Goal: Navigation & Orientation: Find specific page/section

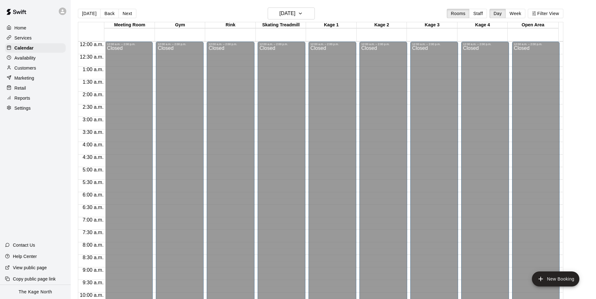
scroll to position [319, 0]
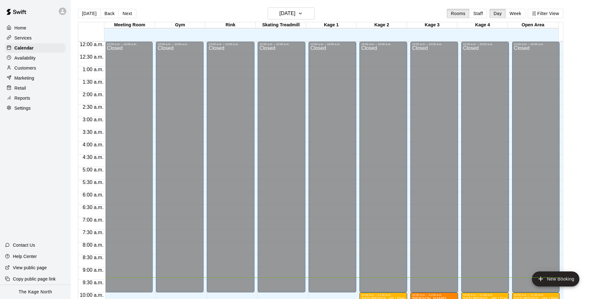
scroll to position [236, 0]
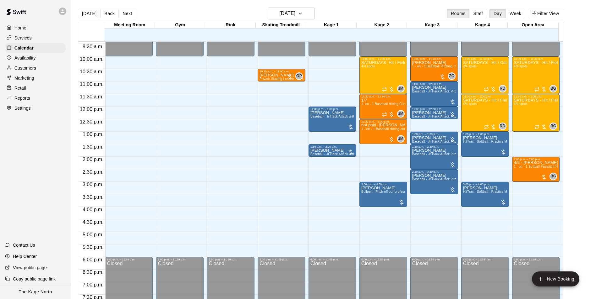
click at [60, 12] on icon at bounding box center [63, 11] width 6 height 6
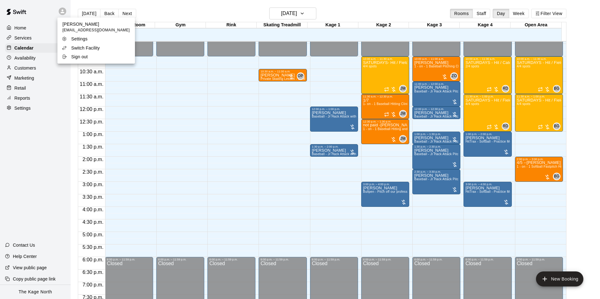
click at [88, 47] on p "Switch Facility" at bounding box center [85, 48] width 29 height 6
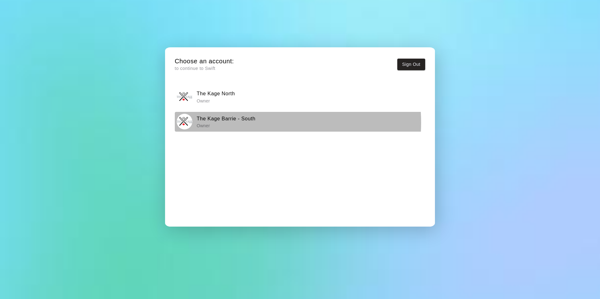
click at [243, 123] on p "Owner" at bounding box center [226, 126] width 59 height 6
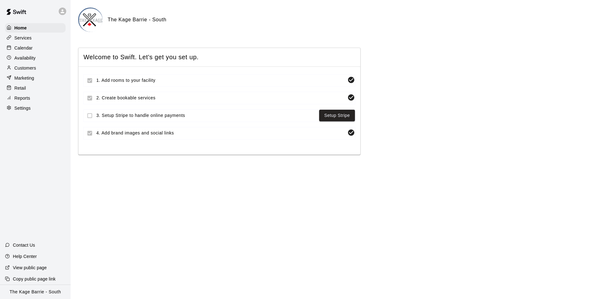
click at [31, 49] on p "Calendar" at bounding box center [23, 48] width 18 height 6
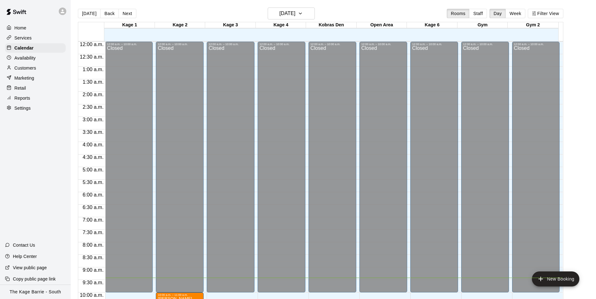
scroll to position [237, 0]
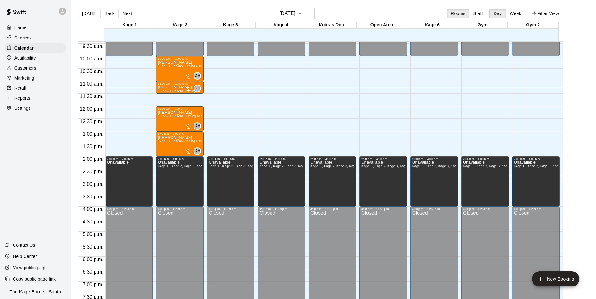
click at [29, 28] on div "Home" at bounding box center [35, 27] width 61 height 9
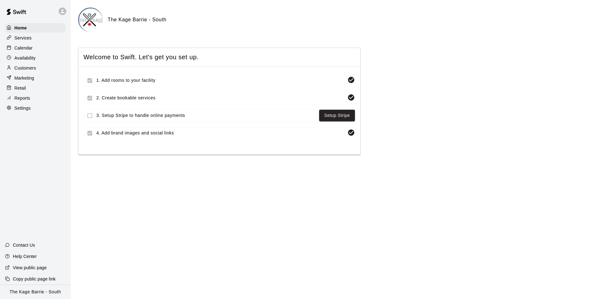
click at [35, 51] on div "Calendar" at bounding box center [35, 47] width 61 height 9
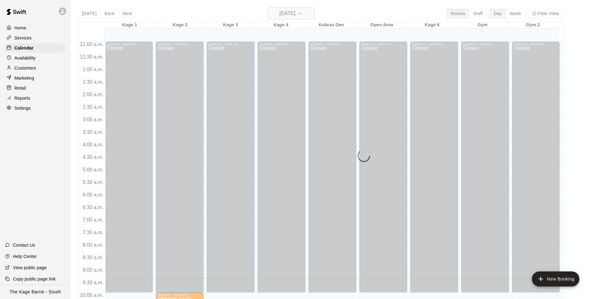
scroll to position [237, 0]
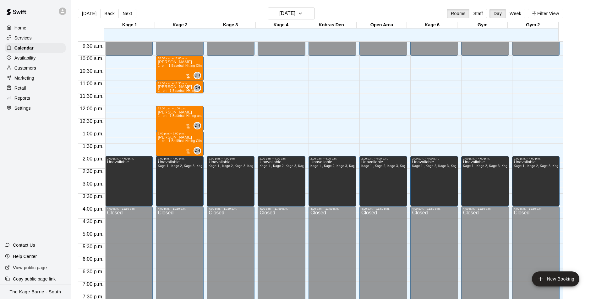
click at [62, 14] on div at bounding box center [63, 12] width 8 height 8
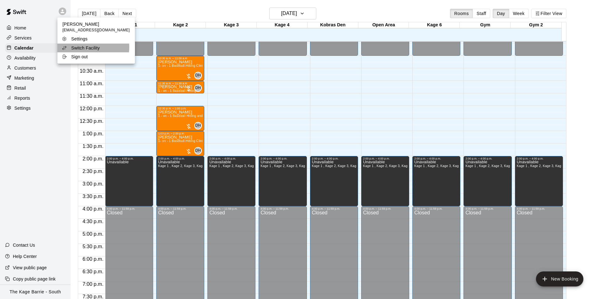
click at [93, 47] on p "Switch Facility" at bounding box center [85, 48] width 29 height 6
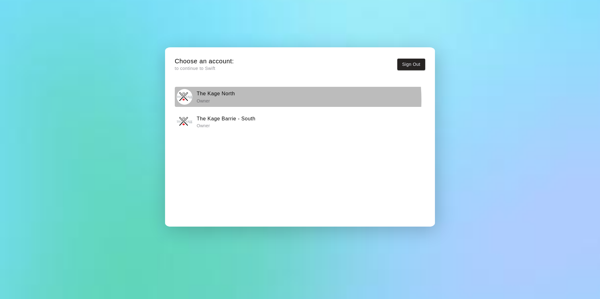
click at [262, 100] on div "The Kage North Owner" at bounding box center [300, 97] width 246 height 16
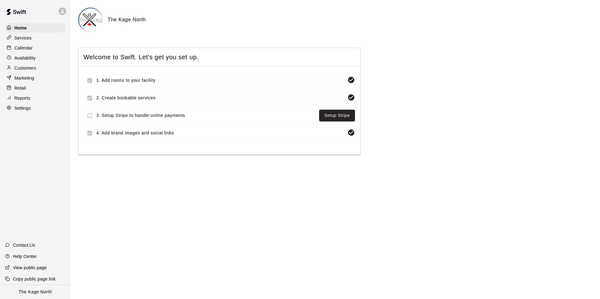
click at [21, 50] on p "Calendar" at bounding box center [23, 48] width 18 height 6
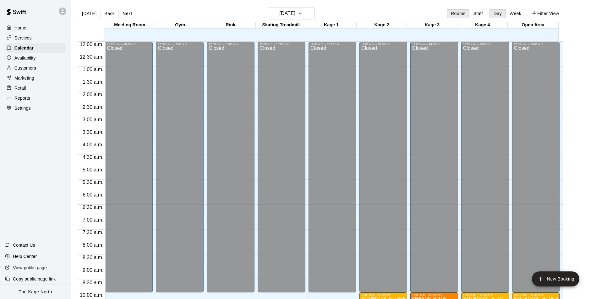
scroll to position [237, 0]
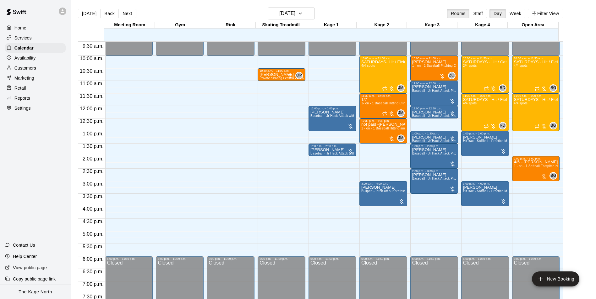
click at [31, 39] on div "Services" at bounding box center [35, 37] width 61 height 9
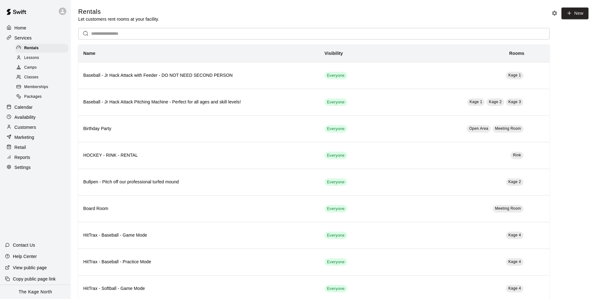
click at [32, 67] on span "Camps" at bounding box center [30, 68] width 13 height 6
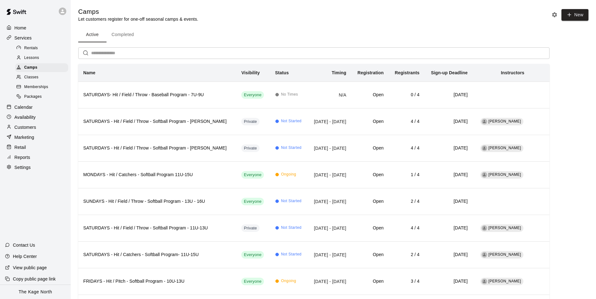
click at [34, 47] on span "Rentals" at bounding box center [31, 48] width 14 height 6
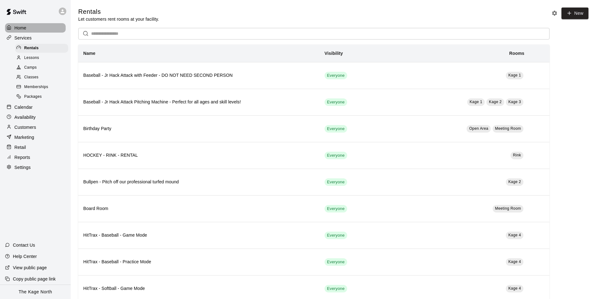
click at [29, 27] on div "Home" at bounding box center [35, 27] width 61 height 9
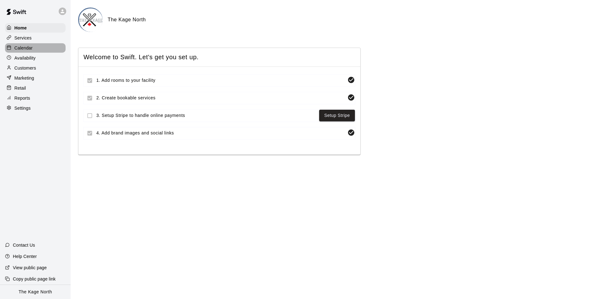
click at [35, 49] on div "Calendar" at bounding box center [35, 47] width 61 height 9
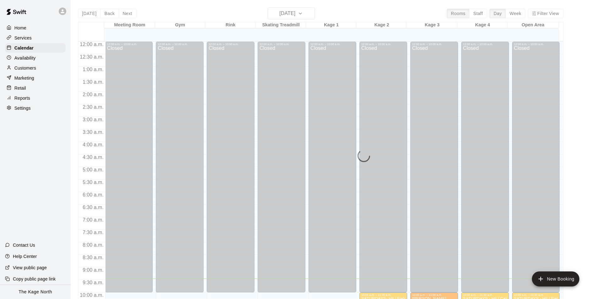
scroll to position [237, 0]
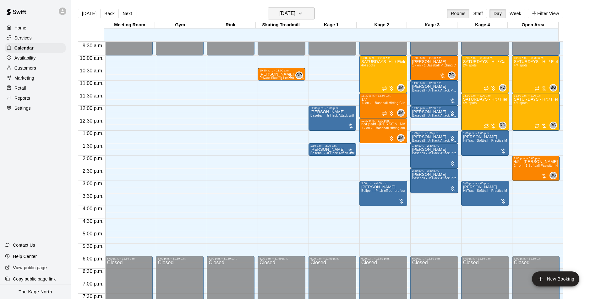
click at [294, 16] on h6 "Saturday Sep 13" at bounding box center [287, 13] width 16 height 9
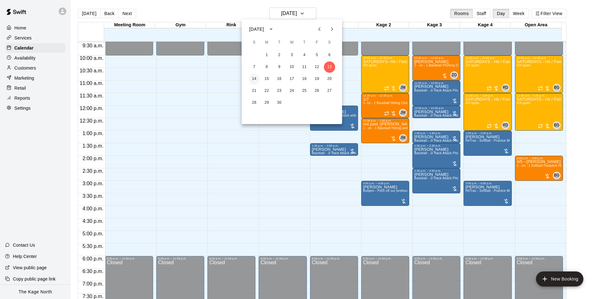
click at [256, 77] on button "14" at bounding box center [254, 78] width 11 height 11
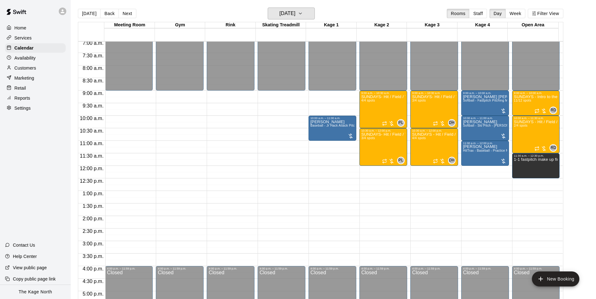
scroll to position [175, 0]
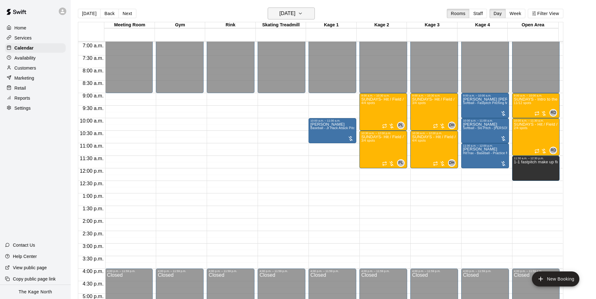
click at [295, 16] on h6 "Sunday Sep 14" at bounding box center [287, 13] width 16 height 9
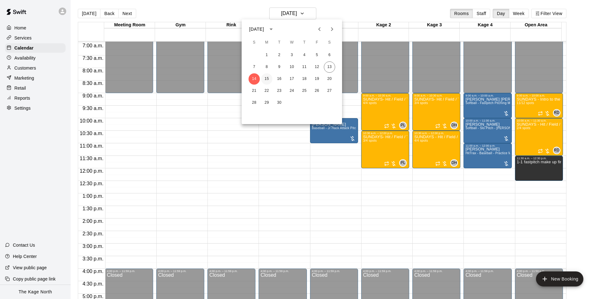
click at [268, 78] on button "15" at bounding box center [266, 78] width 11 height 11
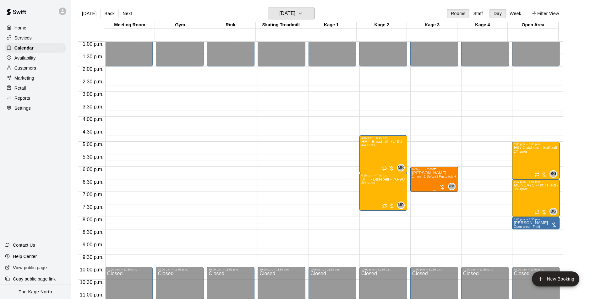
scroll to position [332, 0]
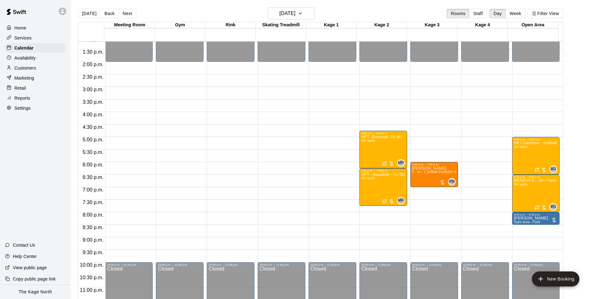
click at [293, 7] on main "Today Back Next Monday Sep 15 Rooms Staff Day Week Filter View Meeting Room 15 …" at bounding box center [333, 155] width 525 height 310
click at [295, 13] on h6 "Monday Sep 15" at bounding box center [287, 13] width 16 height 9
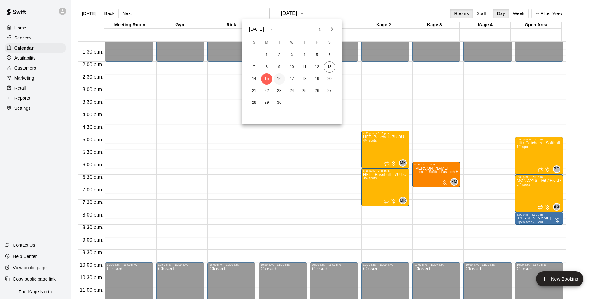
click at [279, 77] on button "16" at bounding box center [279, 78] width 11 height 11
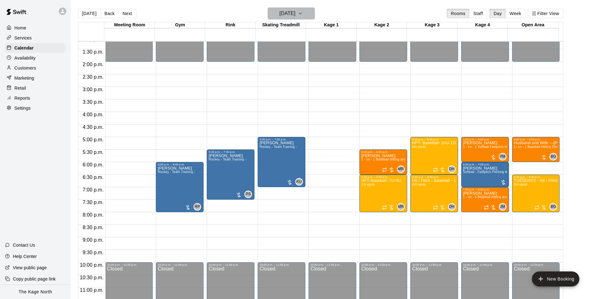
click at [295, 12] on h6 "Tuesday Sep 16" at bounding box center [287, 13] width 16 height 9
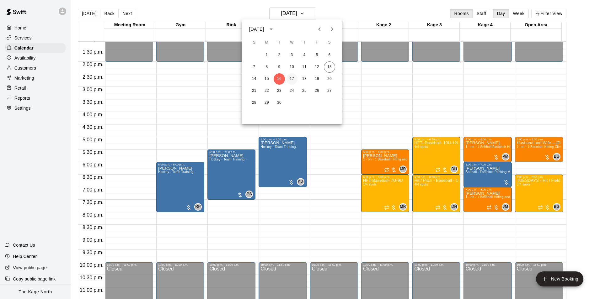
click at [293, 79] on button "17" at bounding box center [291, 78] width 11 height 11
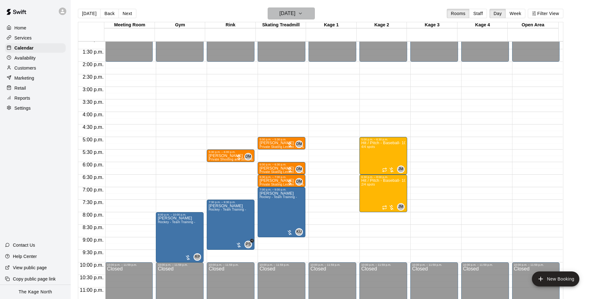
click at [295, 14] on h6 "Wednesday Sep 17" at bounding box center [287, 13] width 16 height 9
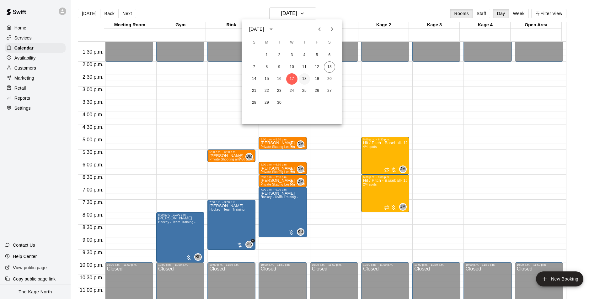
click at [303, 79] on button "18" at bounding box center [304, 78] width 11 height 11
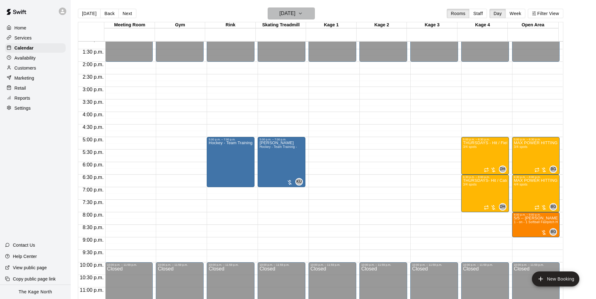
click at [295, 15] on h6 "Thursday Sep 18" at bounding box center [287, 13] width 16 height 9
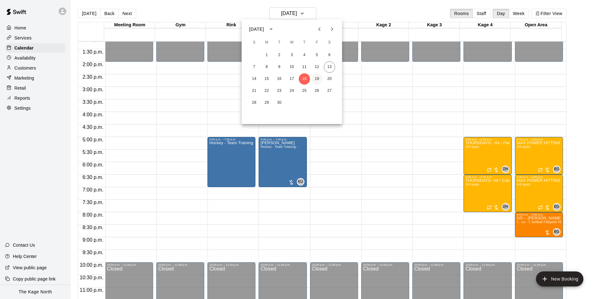
click at [319, 82] on button "19" at bounding box center [316, 78] width 11 height 11
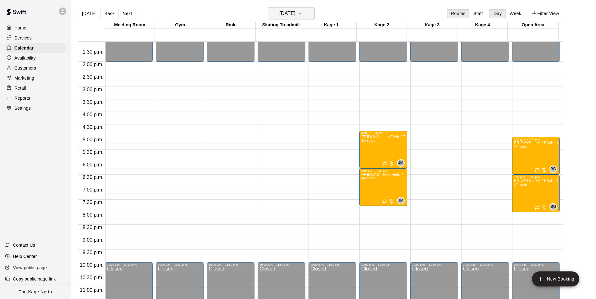
click at [305, 15] on button "Friday Sep 19" at bounding box center [290, 14] width 47 height 12
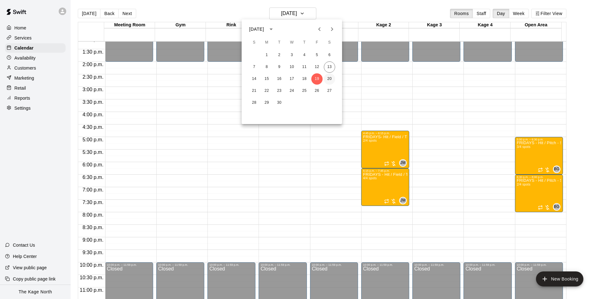
click at [331, 81] on button "20" at bounding box center [329, 78] width 11 height 11
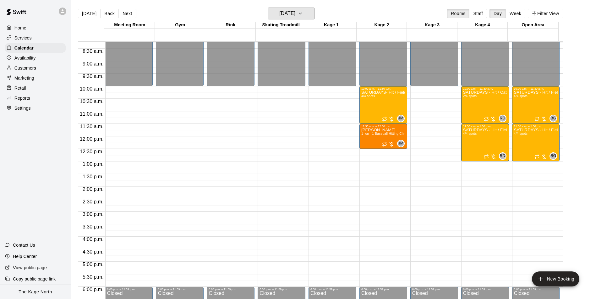
scroll to position [206, 0]
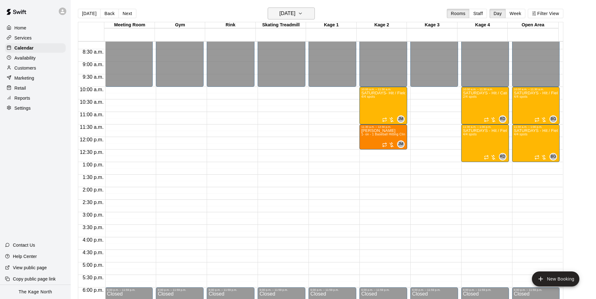
click at [295, 16] on h6 "Saturday Sep 20" at bounding box center [287, 13] width 16 height 9
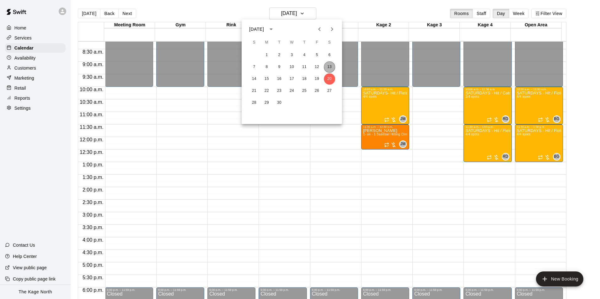
click at [329, 66] on button "13" at bounding box center [329, 67] width 11 height 11
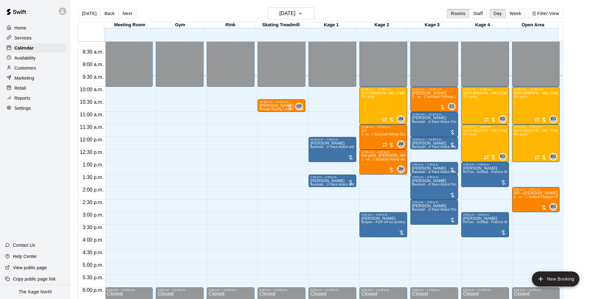
click at [161, 2] on main "Today Back Next Saturday Sep 13 Rooms Staff Day Week Filter View Meeting Room 1…" at bounding box center [333, 155] width 525 height 310
click at [219, 14] on div "Today Back Next Saturday Sep 13 Rooms Staff Day Week Filter View" at bounding box center [320, 15] width 485 height 14
click at [208, 14] on div "Today Back Next Saturday Sep 13 Rooms Staff Day Week Filter View" at bounding box center [320, 15] width 485 height 14
click at [354, 17] on div "Today Back Next Saturday Sep 13 Rooms Staff Day Week Filter View" at bounding box center [320, 15] width 485 height 14
click at [209, 11] on div "Today Back Next Saturday Sep 13 Rooms Staff Day Week Filter View" at bounding box center [320, 15] width 485 height 14
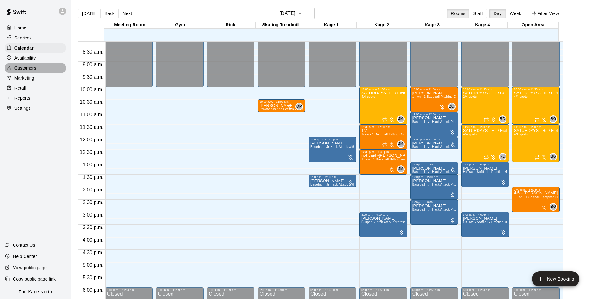
click at [37, 70] on div "Customers" at bounding box center [35, 67] width 61 height 9
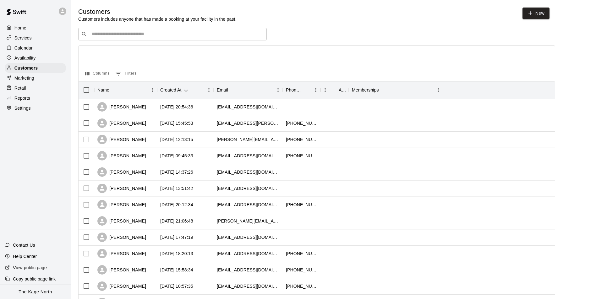
click at [37, 49] on div "Calendar" at bounding box center [35, 47] width 61 height 9
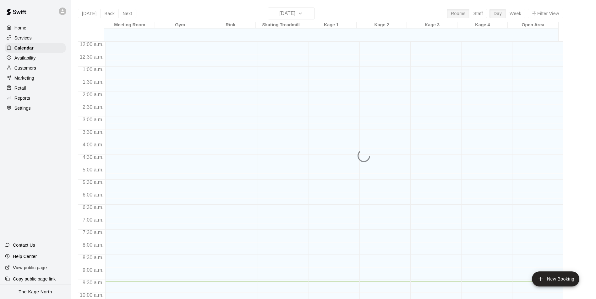
scroll to position [240, 0]
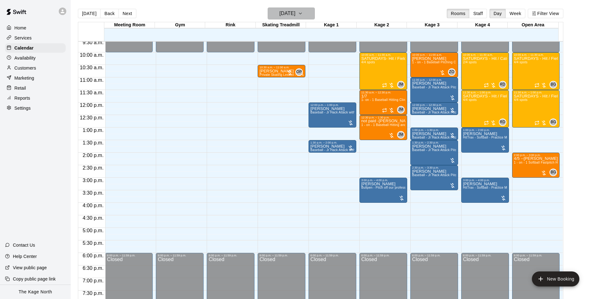
click at [295, 11] on h6 "Saturday Sep 13" at bounding box center [287, 13] width 16 height 9
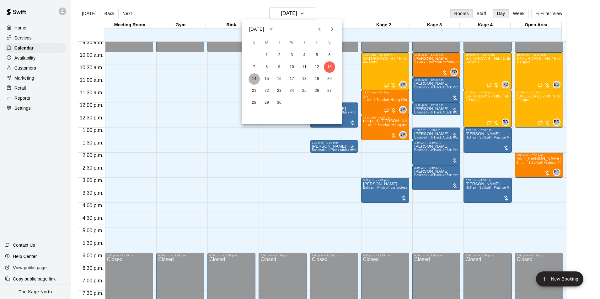
click at [257, 77] on button "14" at bounding box center [254, 78] width 11 height 11
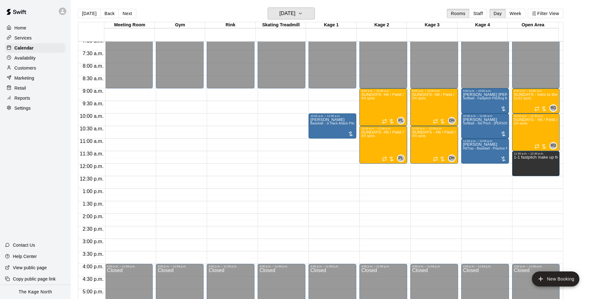
scroll to position [178, 0]
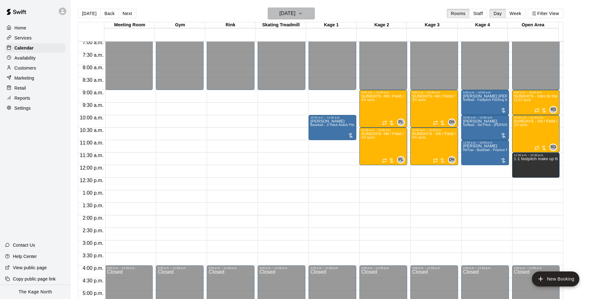
click at [295, 14] on h6 "Sunday Sep 14" at bounding box center [287, 13] width 16 height 9
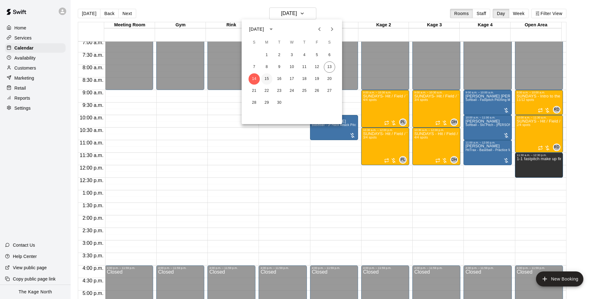
click at [267, 81] on button "15" at bounding box center [266, 78] width 11 height 11
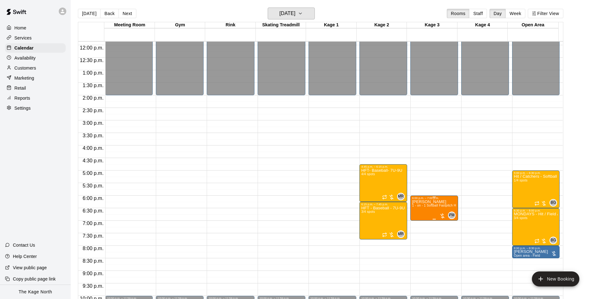
scroll to position [338, 0]
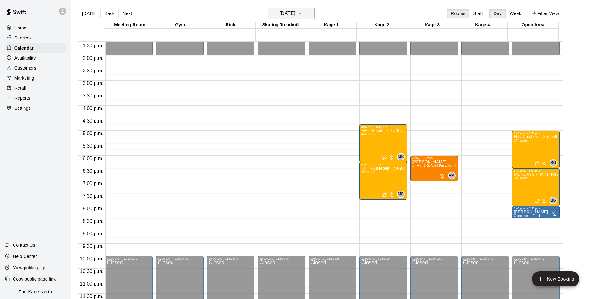
click at [295, 15] on h6 "Monday Sep 15" at bounding box center [287, 13] width 16 height 9
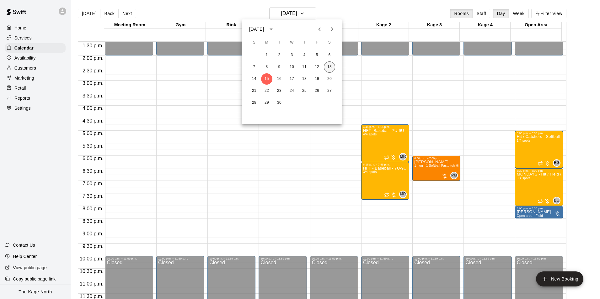
click at [330, 68] on button "13" at bounding box center [329, 67] width 11 height 11
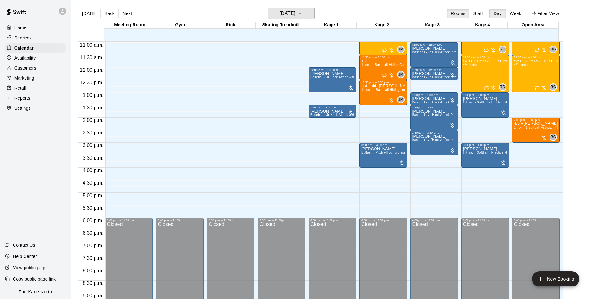
scroll to position [213, 0]
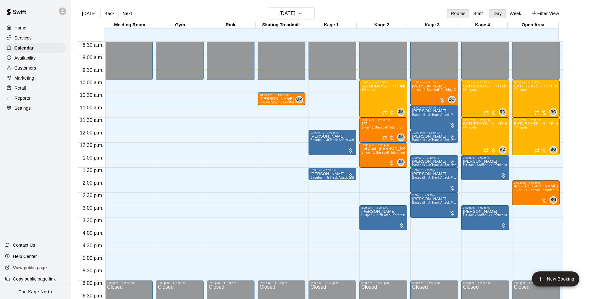
click at [193, 15] on div "Today Back Next Saturday Sep 13 Rooms Staff Day Week Filter View" at bounding box center [320, 15] width 485 height 14
click at [295, 14] on h6 "Saturday Sep 13" at bounding box center [287, 13] width 16 height 9
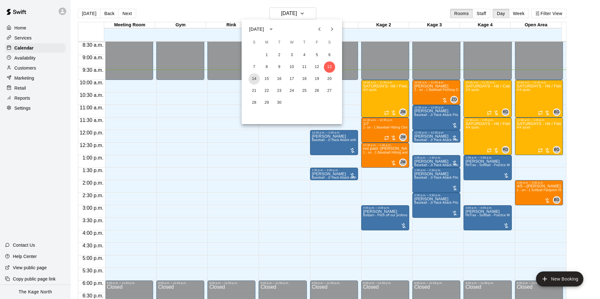
click at [254, 77] on button "14" at bounding box center [254, 78] width 11 height 11
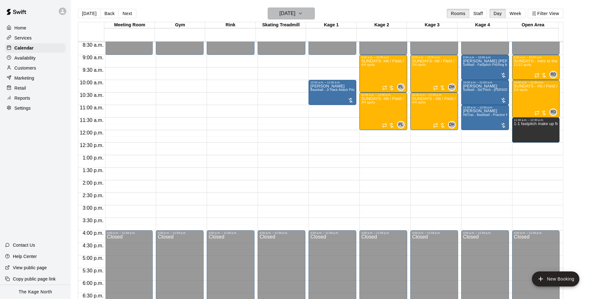
click at [295, 13] on h6 "Sunday Sep 14" at bounding box center [287, 13] width 16 height 9
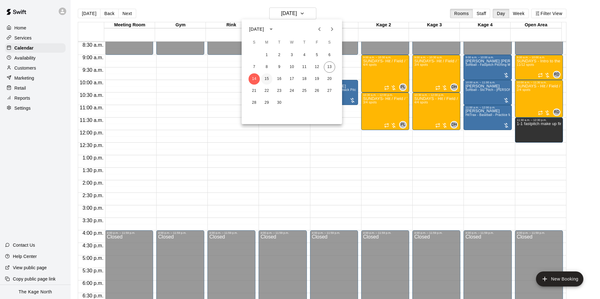
click at [267, 80] on button "15" at bounding box center [266, 78] width 11 height 11
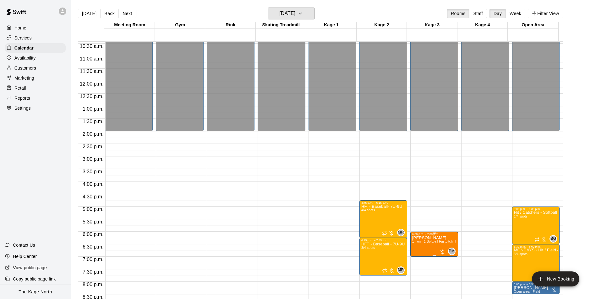
scroll to position [338, 0]
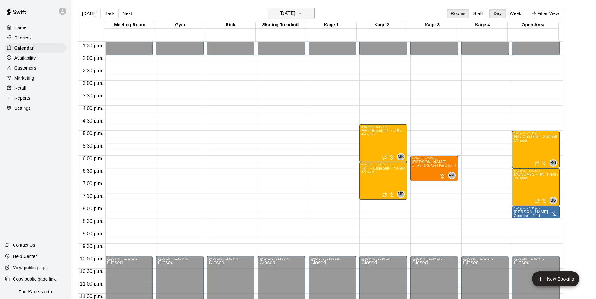
click at [295, 12] on h6 "Monday Sep 15" at bounding box center [287, 13] width 16 height 9
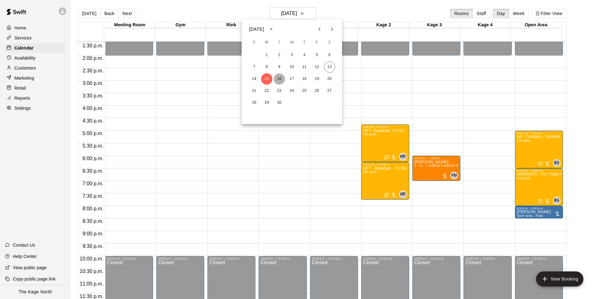
click at [278, 80] on button "16" at bounding box center [279, 78] width 11 height 11
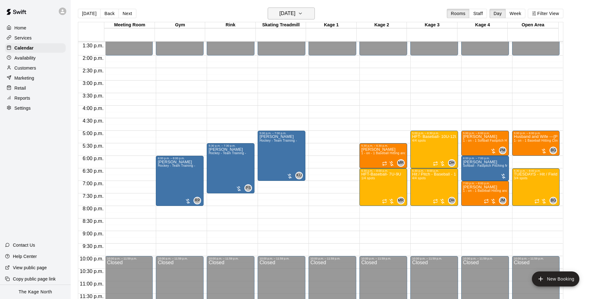
click at [295, 18] on button "Tuesday Sep 16" at bounding box center [290, 14] width 47 height 12
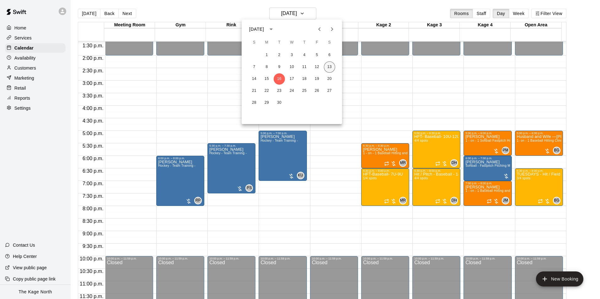
click at [330, 68] on button "13" at bounding box center [329, 67] width 11 height 11
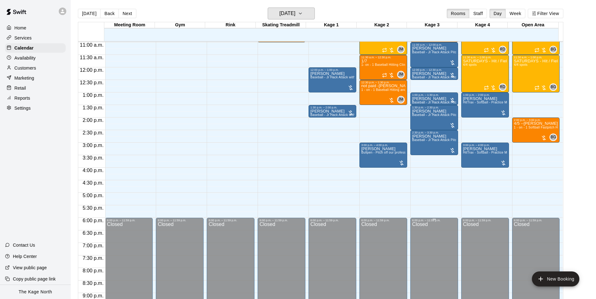
scroll to position [213, 0]
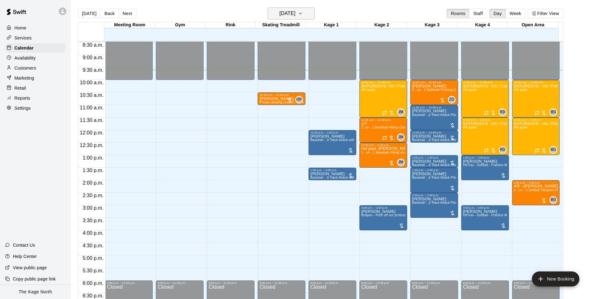
click at [295, 16] on h6 "Saturday Sep 13" at bounding box center [287, 13] width 16 height 9
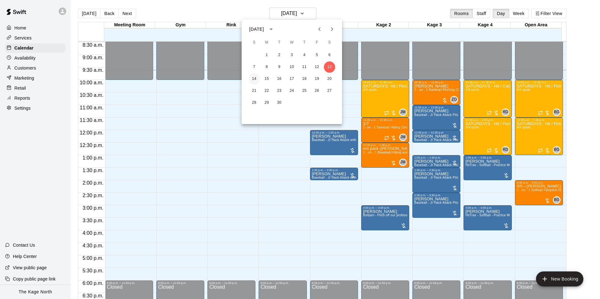
click at [255, 79] on button "14" at bounding box center [254, 78] width 11 height 11
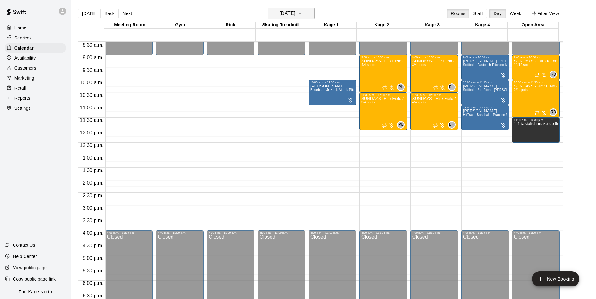
click at [295, 15] on h6 "Sunday Sep 14" at bounding box center [287, 13] width 16 height 9
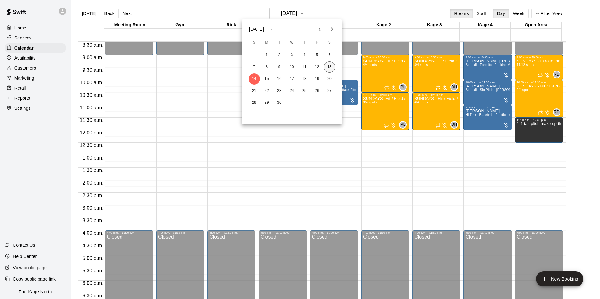
click at [328, 67] on button "13" at bounding box center [329, 67] width 11 height 11
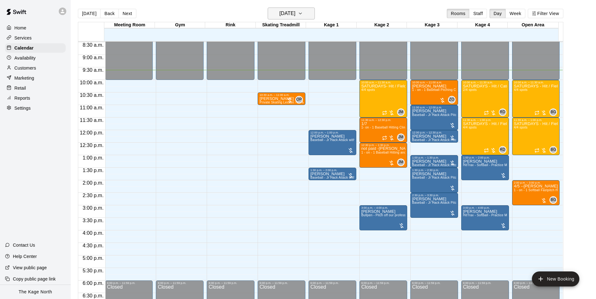
click at [295, 15] on h6 "Saturday Sep 13" at bounding box center [287, 13] width 16 height 9
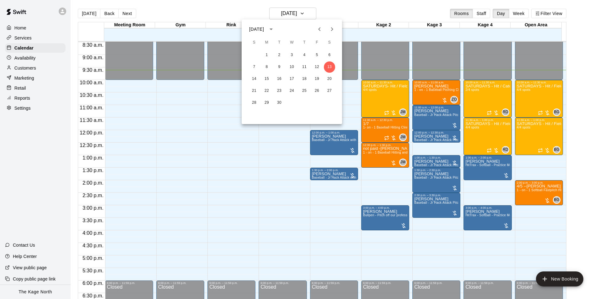
click at [238, 6] on div at bounding box center [300, 149] width 600 height 299
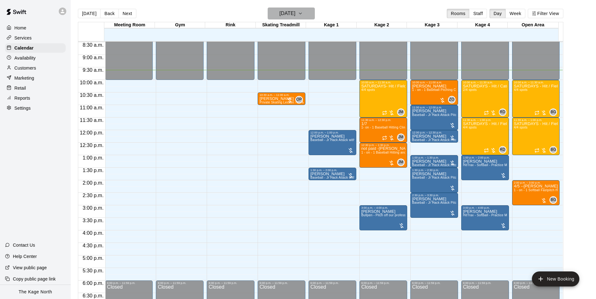
click at [295, 10] on h6 "Saturday Sep 13" at bounding box center [287, 13] width 16 height 9
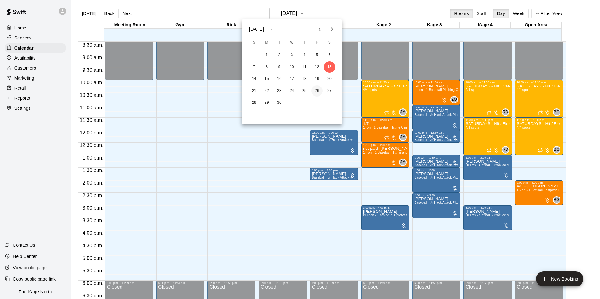
click at [314, 91] on button "26" at bounding box center [316, 90] width 11 height 11
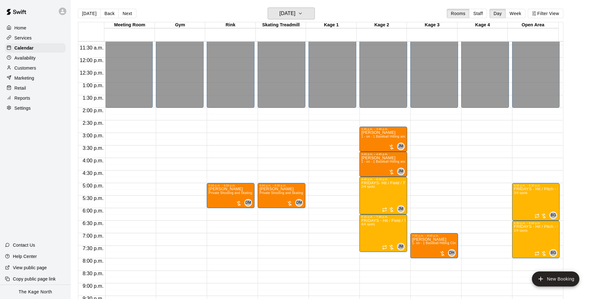
scroll to position [338, 0]
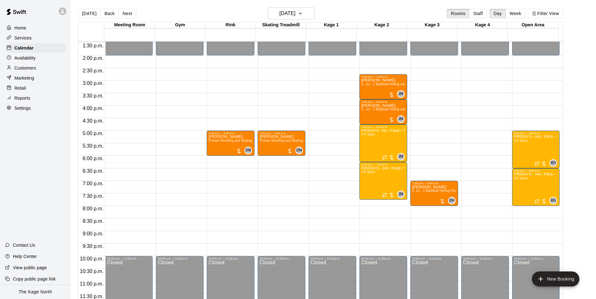
click at [23, 58] on p "Availability" at bounding box center [24, 58] width 21 height 6
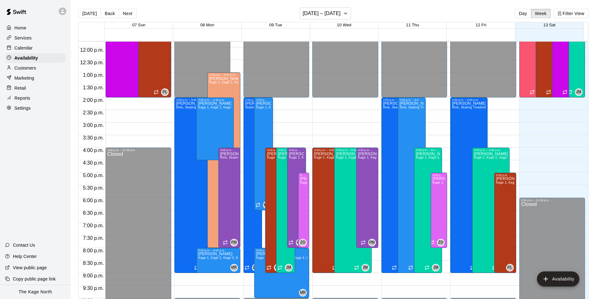
scroll to position [307, 0]
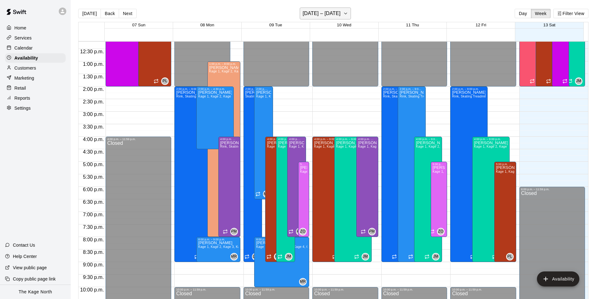
click at [338, 14] on h6 "September 07 – 13" at bounding box center [321, 13] width 38 height 9
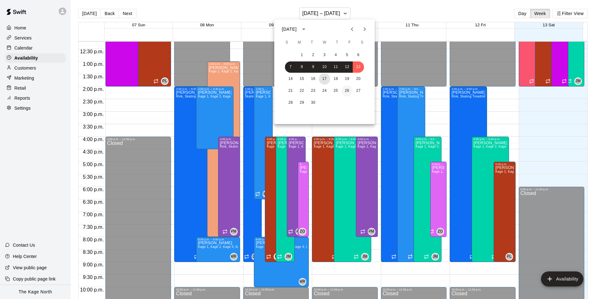
click at [325, 77] on button "17" at bounding box center [324, 78] width 11 height 11
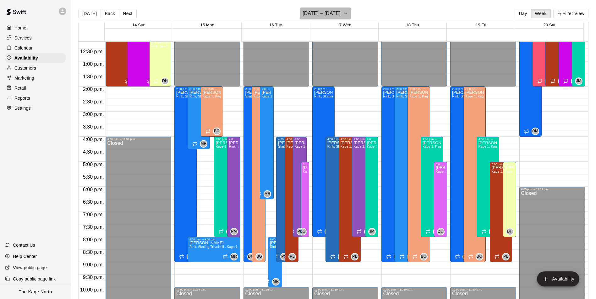
click at [340, 13] on h6 "September 14 – 20" at bounding box center [321, 13] width 38 height 9
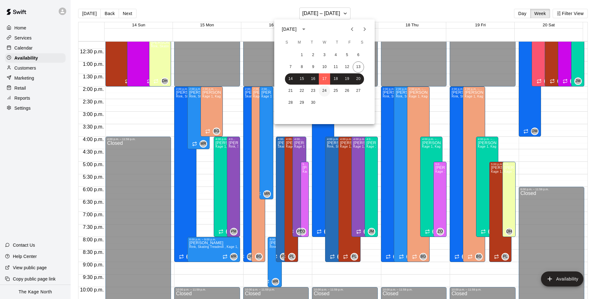
click at [325, 90] on button "24" at bounding box center [324, 90] width 11 height 11
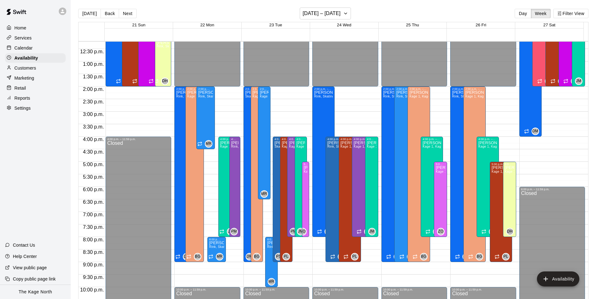
click at [30, 30] on div "Home" at bounding box center [35, 27] width 61 height 9
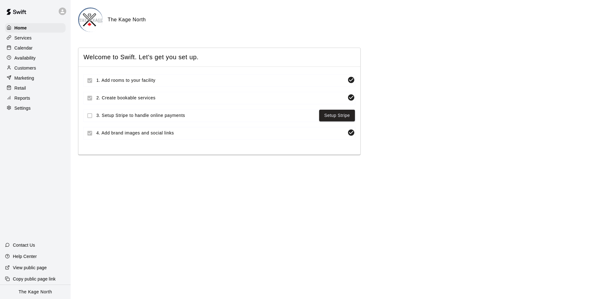
click at [30, 50] on p "Calendar" at bounding box center [23, 48] width 18 height 6
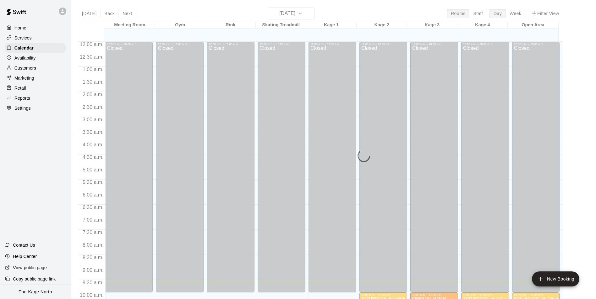
scroll to position [242, 0]
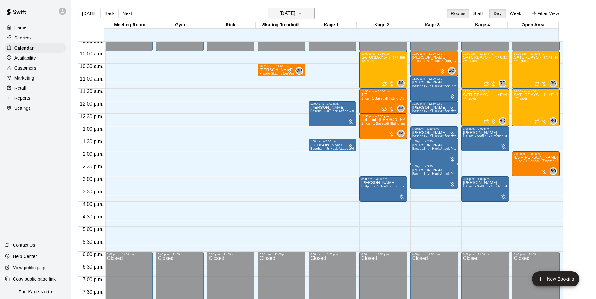
click at [295, 12] on h6 "Saturday Sep 13" at bounding box center [287, 13] width 16 height 9
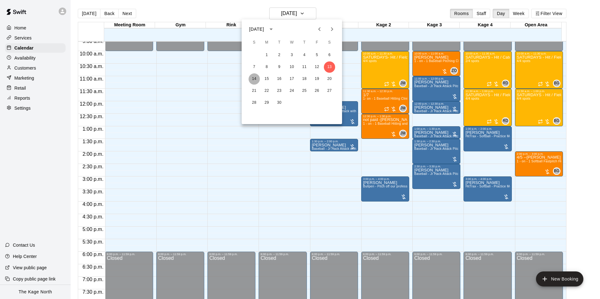
click at [254, 77] on button "14" at bounding box center [254, 78] width 11 height 11
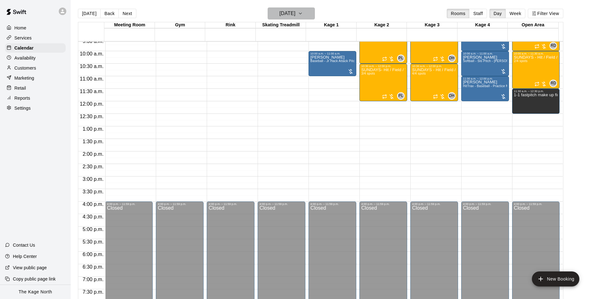
click at [295, 14] on h6 "Sunday Sep 14" at bounding box center [287, 13] width 16 height 9
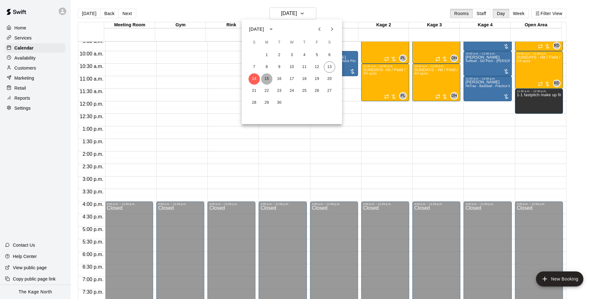
click at [269, 76] on button "15" at bounding box center [266, 78] width 11 height 11
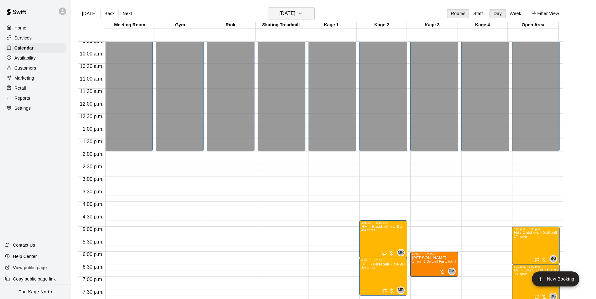
click at [295, 15] on h6 "Monday Sep 15" at bounding box center [287, 13] width 16 height 9
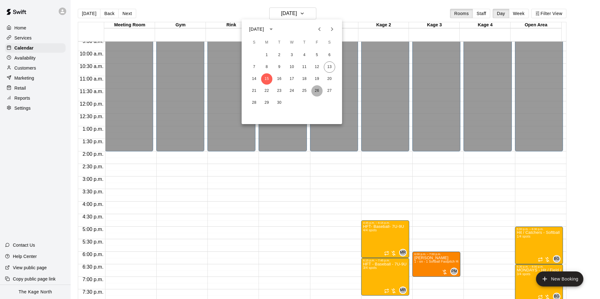
click at [319, 92] on button "26" at bounding box center [316, 90] width 11 height 11
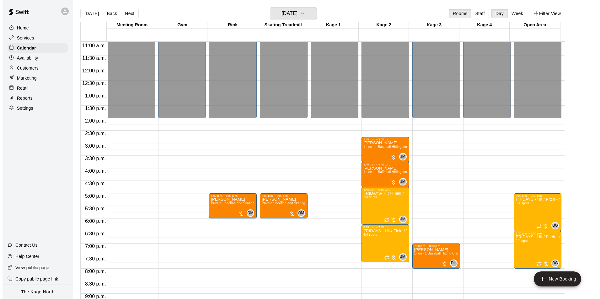
scroll to position [338, 0]
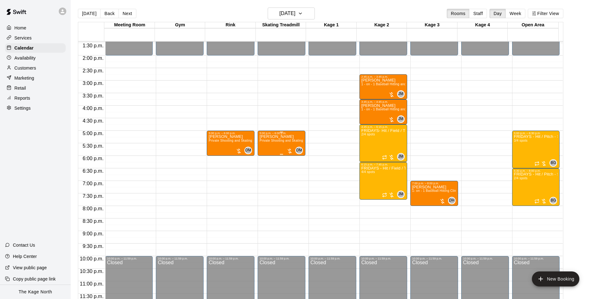
click at [278, 137] on p "Charlotte Styka" at bounding box center [281, 137] width 44 height 0
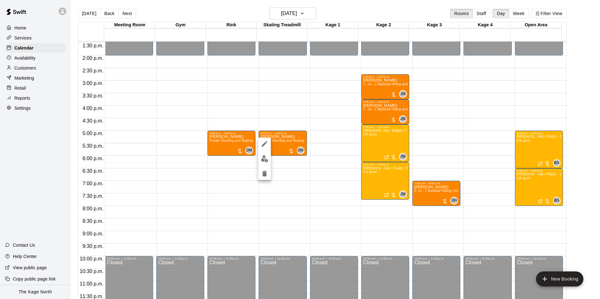
click at [265, 164] on button "edit" at bounding box center [264, 159] width 13 height 12
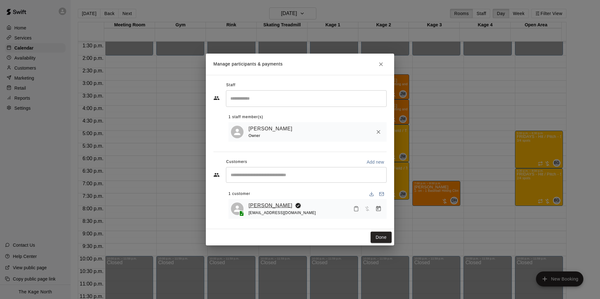
click at [267, 205] on link "Charlotte Styka" at bounding box center [271, 206] width 44 height 8
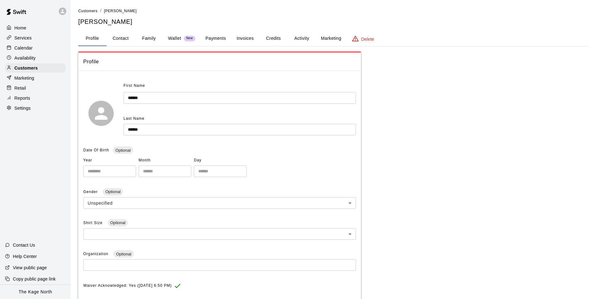
click at [299, 39] on button "Activity" at bounding box center [301, 38] width 28 height 15
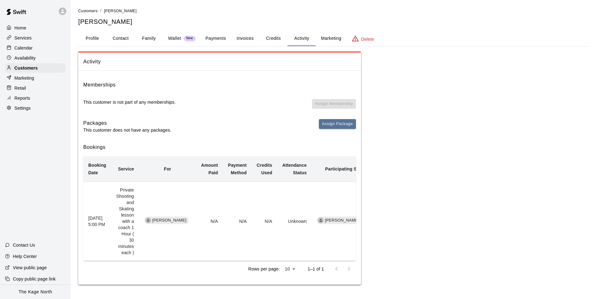
click at [148, 35] on button "Family" at bounding box center [149, 38] width 28 height 15
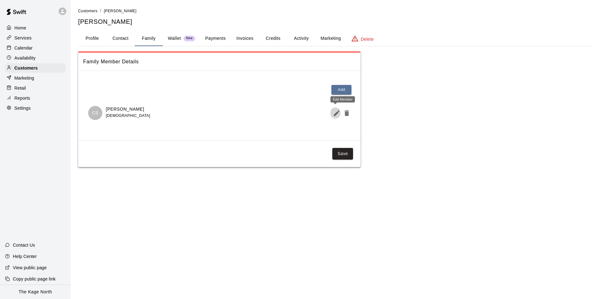
click at [335, 115] on icon "Edit Member" at bounding box center [337, 114] width 6 height 6
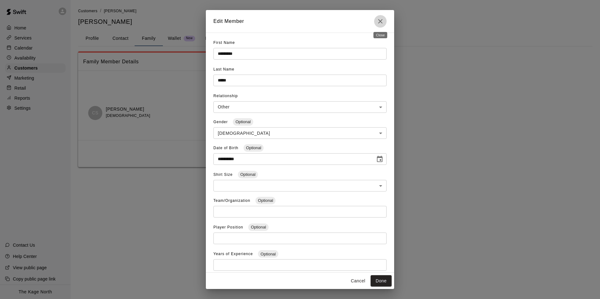
click at [381, 23] on icon "Close" at bounding box center [381, 22] width 8 height 8
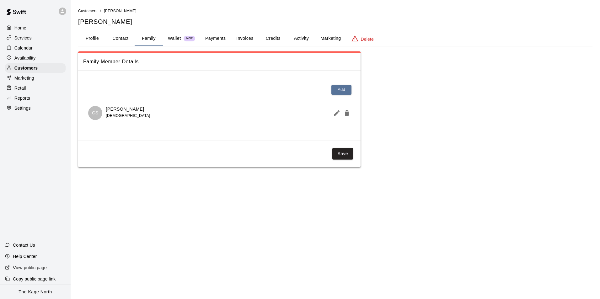
click at [29, 48] on p "Calendar" at bounding box center [23, 48] width 18 height 6
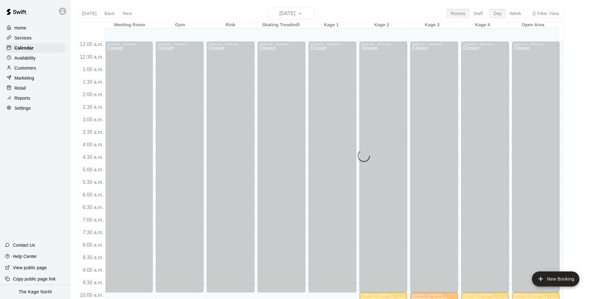
scroll to position [242, 0]
